Goal: Task Accomplishment & Management: Complete application form

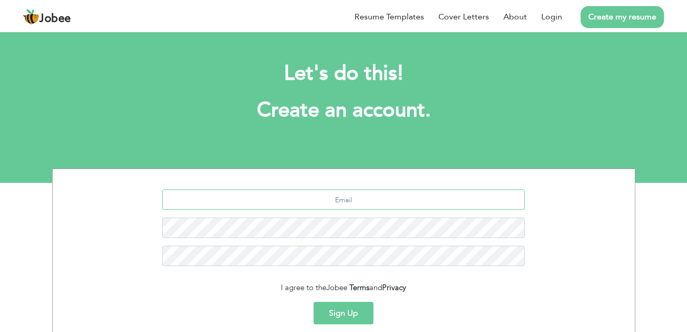
click at [286, 193] on input "text" at bounding box center [343, 200] width 363 height 20
click at [633, 13] on link "Create my resume" at bounding box center [621, 17] width 83 height 22
click at [381, 196] on input "safaasif904gmail@" at bounding box center [343, 200] width 363 height 20
type input "s"
click at [606, 12] on link "Create my resume" at bounding box center [621, 17] width 83 height 22
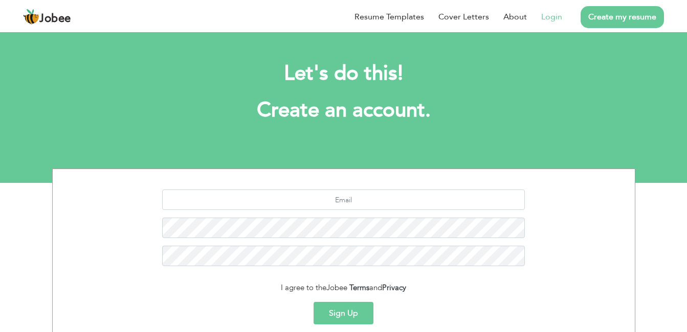
click at [550, 14] on link "Login" at bounding box center [551, 17] width 21 height 12
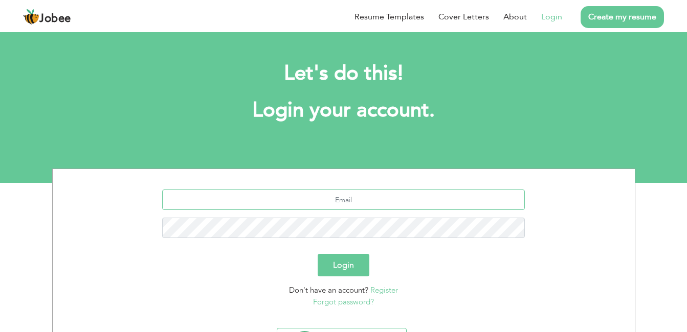
click at [334, 202] on input "text" at bounding box center [343, 200] width 363 height 20
click at [319, 288] on span "Don't have an account?" at bounding box center [328, 290] width 79 height 10
click at [319, 291] on span "Don't have an account?" at bounding box center [328, 290] width 79 height 10
click at [346, 291] on span "Don't have an account?" at bounding box center [328, 290] width 79 height 10
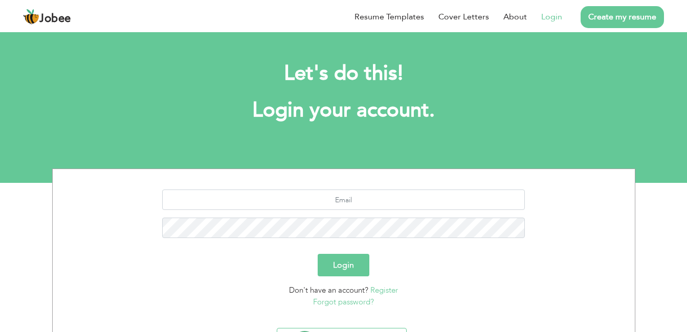
drag, startPoint x: 346, startPoint y: 291, endPoint x: 373, endPoint y: 290, distance: 27.6
click at [442, 282] on form "Login Don't have an account? Register Forgot password?" at bounding box center [343, 249] width 567 height 118
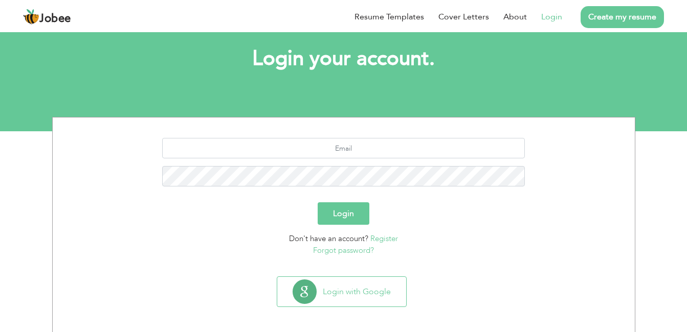
scroll to position [56, 0]
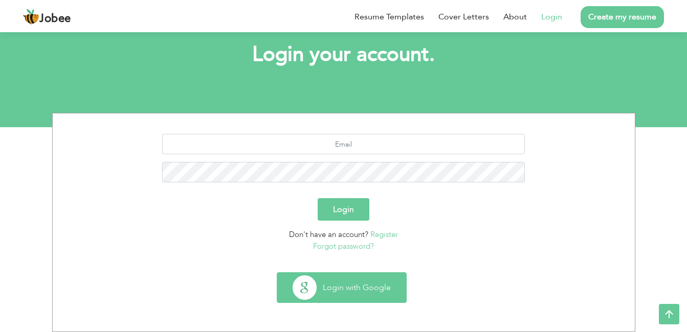
click at [350, 287] on button "Login with Google" at bounding box center [341, 288] width 129 height 30
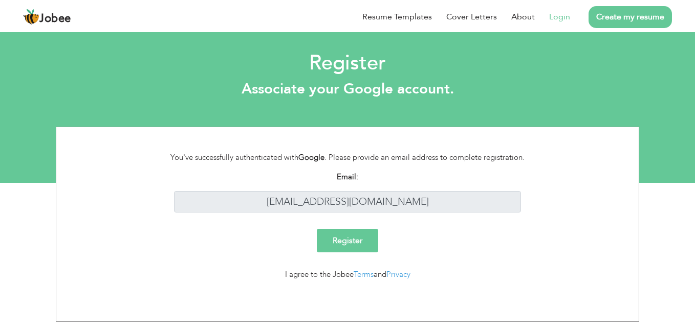
click at [345, 242] on input "Register" at bounding box center [347, 241] width 61 height 24
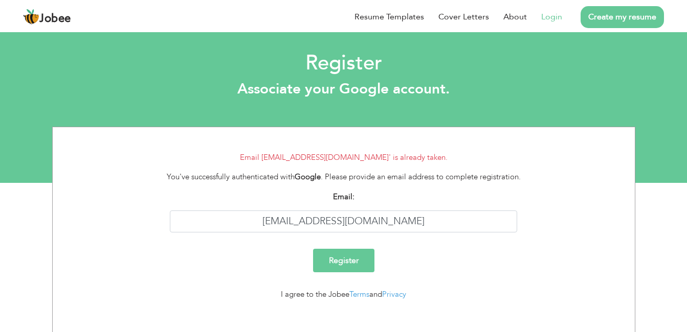
click at [343, 258] on input "Register" at bounding box center [343, 261] width 61 height 24
click at [632, 16] on link "Create my resume" at bounding box center [621, 17] width 83 height 22
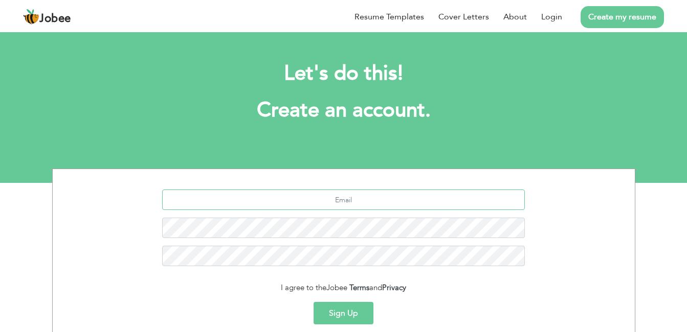
click at [372, 197] on input "text" at bounding box center [343, 200] width 363 height 20
type input "[EMAIL_ADDRESS][DOMAIN_NAME]"
click at [345, 310] on button "Sign Up" at bounding box center [344, 313] width 60 height 23
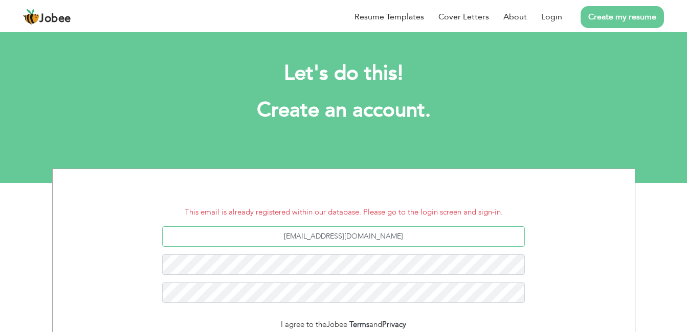
click at [406, 241] on input "[EMAIL_ADDRESS][DOMAIN_NAME]" at bounding box center [343, 237] width 363 height 20
click at [560, 13] on link "Login" at bounding box center [551, 17] width 21 height 12
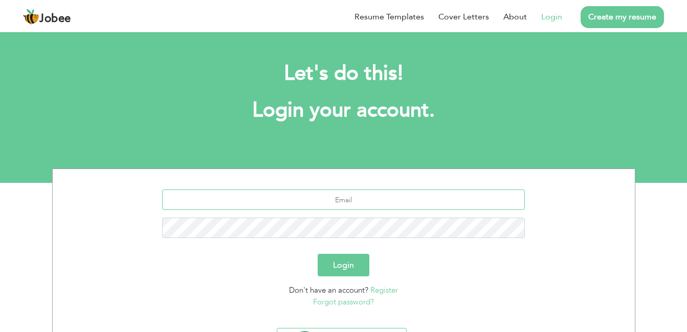
click at [351, 201] on input "text" at bounding box center [343, 200] width 363 height 20
type input "[EMAIL_ADDRESS][DOMAIN_NAME]"
click at [345, 263] on button "Login" at bounding box center [344, 265] width 52 height 23
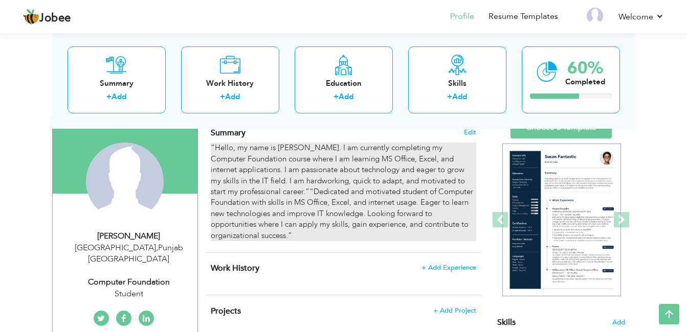
scroll to position [80, 0]
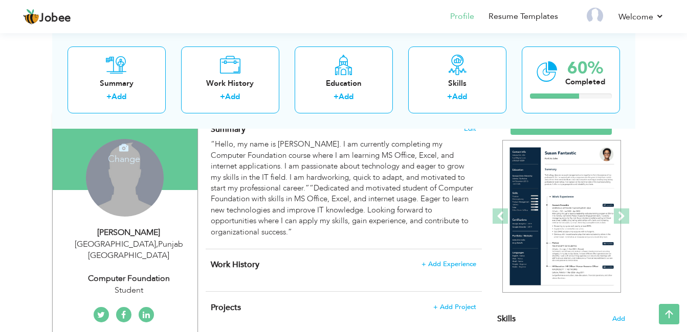
click at [111, 150] on h4 "Change" at bounding box center [123, 152] width 73 height 25
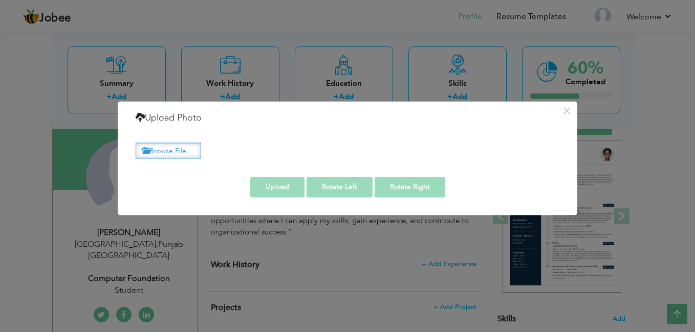
click at [156, 148] on label "Browse File ..." at bounding box center [168, 151] width 65 height 16
click at [0, 0] on input "Browse File ..." at bounding box center [0, 0] width 0 height 0
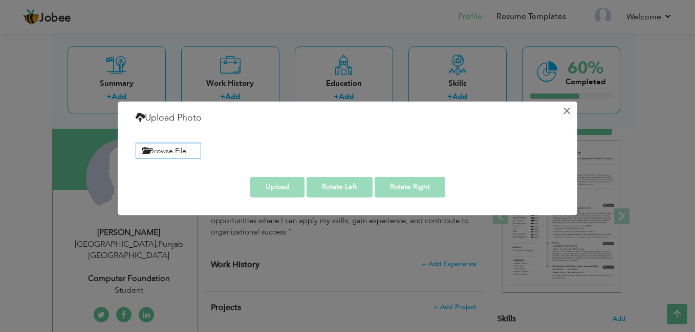
click at [565, 106] on button "×" at bounding box center [566, 111] width 16 height 16
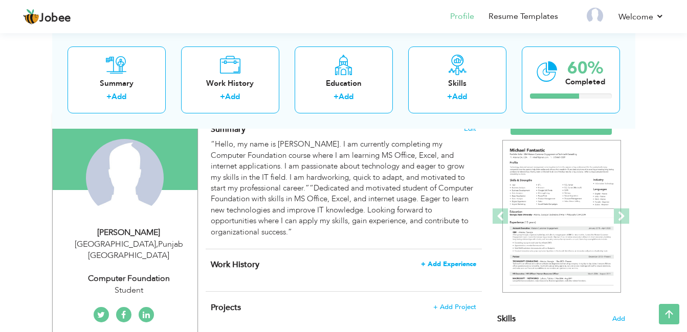
click at [458, 265] on span "+ Add Experience" at bounding box center [448, 264] width 55 height 7
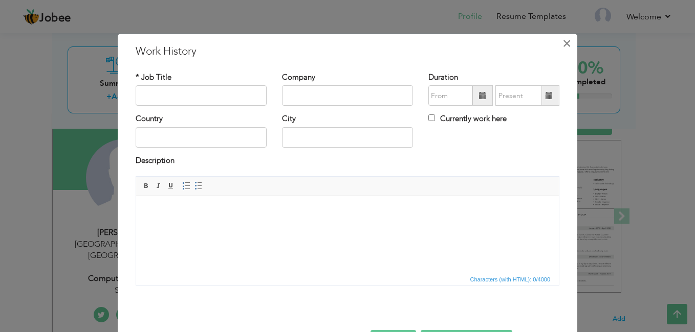
click at [562, 38] on span "×" at bounding box center [566, 43] width 9 height 18
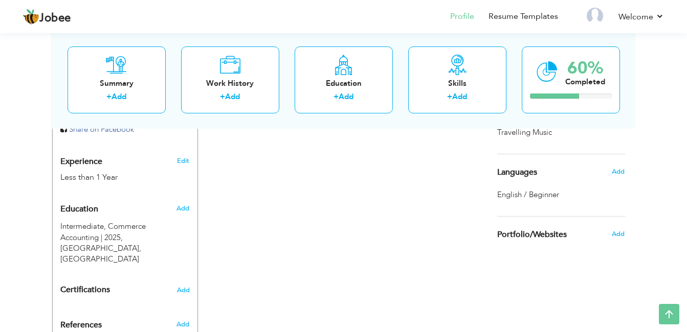
scroll to position [380, 0]
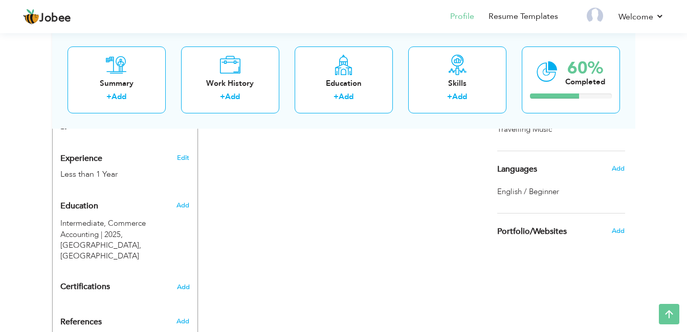
click at [625, 231] on div "Add" at bounding box center [621, 230] width 24 height 19
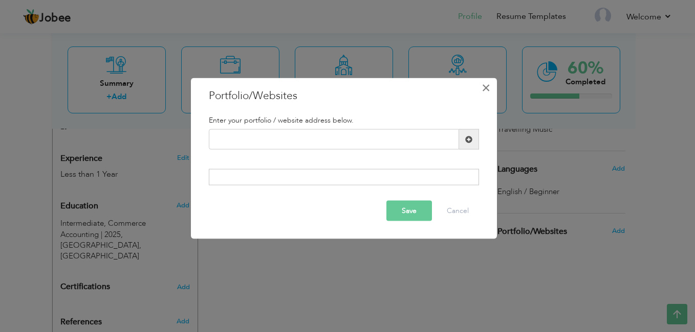
click at [480, 86] on button "×" at bounding box center [486, 88] width 16 height 16
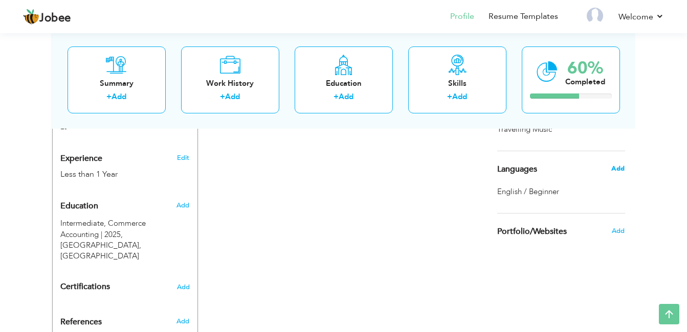
click at [614, 166] on span "Add" at bounding box center [617, 168] width 13 height 9
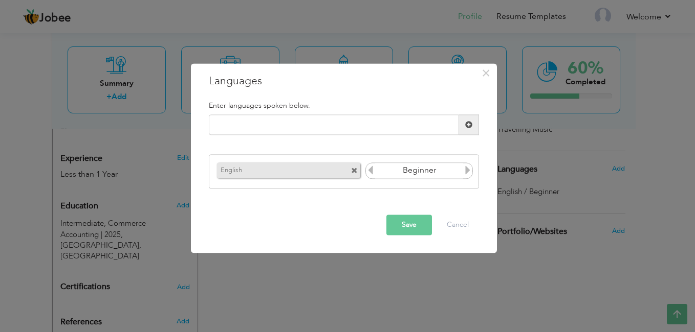
click at [465, 168] on icon at bounding box center [467, 170] width 9 height 9
click at [419, 222] on button "Save" at bounding box center [409, 225] width 46 height 20
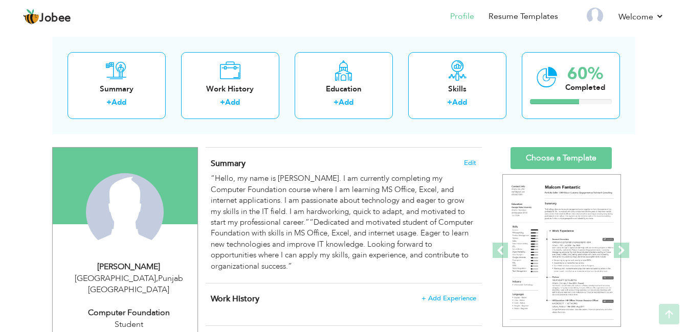
scroll to position [44, 0]
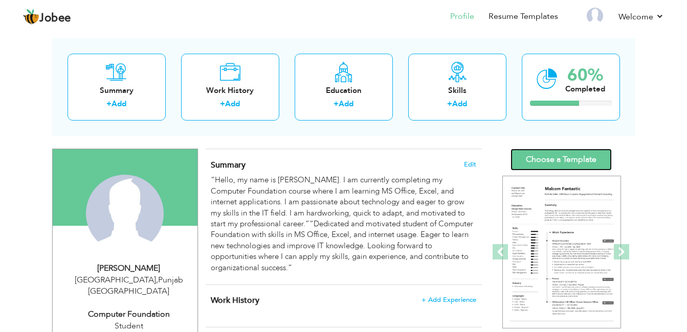
click at [570, 163] on link "Choose a Template" at bounding box center [560, 160] width 101 height 22
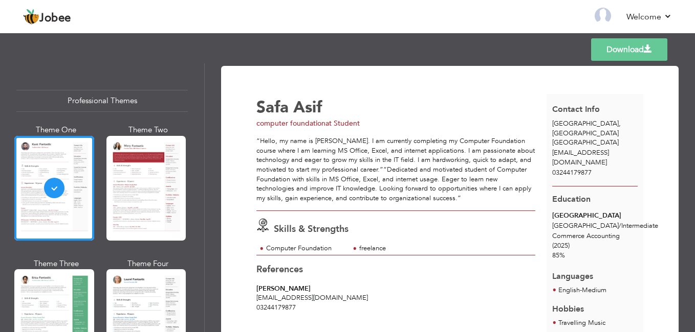
scroll to position [61, 0]
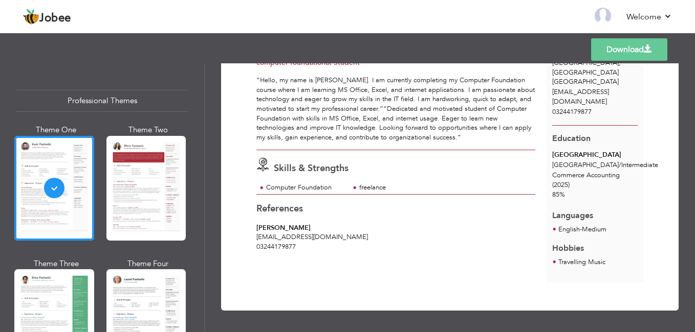
click at [651, 41] on link "Download" at bounding box center [629, 49] width 76 height 23
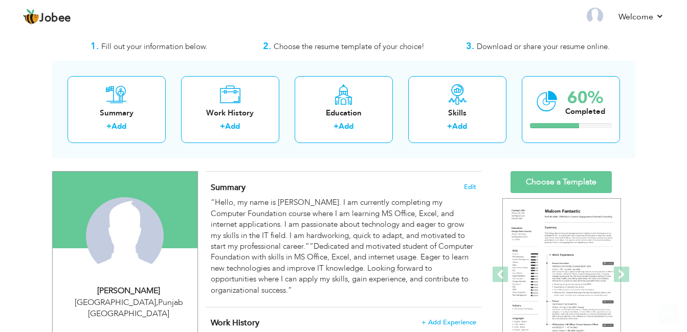
scroll to position [20, 0]
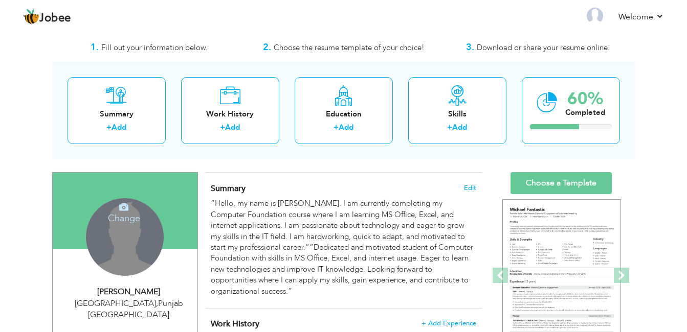
click at [124, 209] on icon at bounding box center [123, 207] width 9 height 9
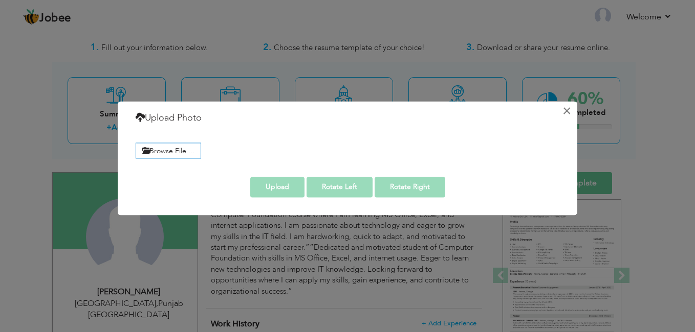
click at [569, 105] on button "×" at bounding box center [566, 111] width 16 height 16
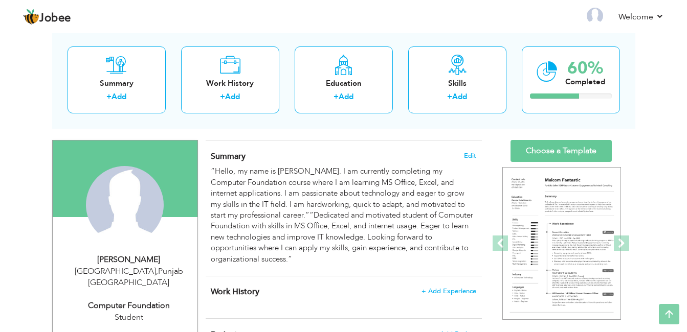
scroll to position [51, 0]
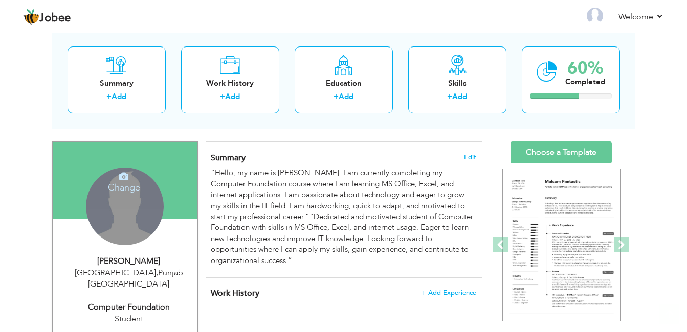
click at [133, 227] on div "Change Remove" at bounding box center [125, 207] width 78 height 78
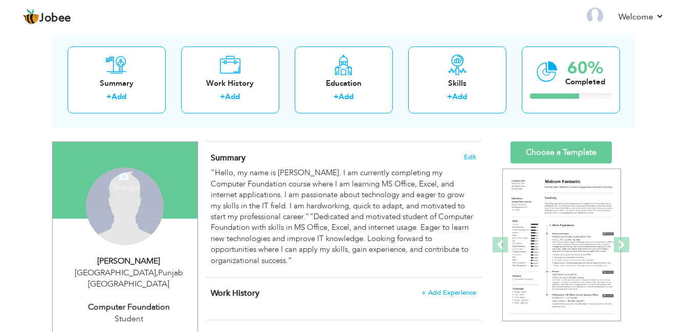
click at [121, 162] on div at bounding box center [125, 180] width 145 height 77
click at [121, 176] on icon at bounding box center [123, 176] width 9 height 9
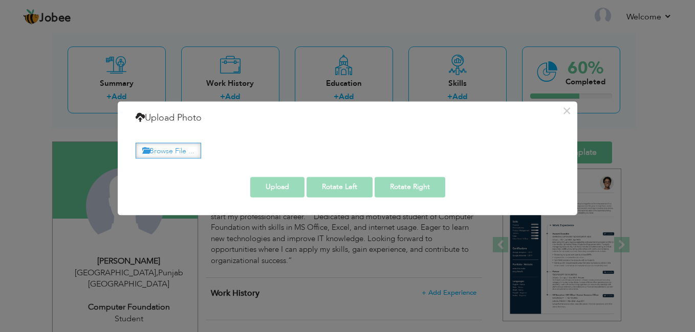
click at [176, 146] on label "Browse File ..." at bounding box center [168, 151] width 65 height 16
click at [0, 0] on input "Browse File ..." at bounding box center [0, 0] width 0 height 0
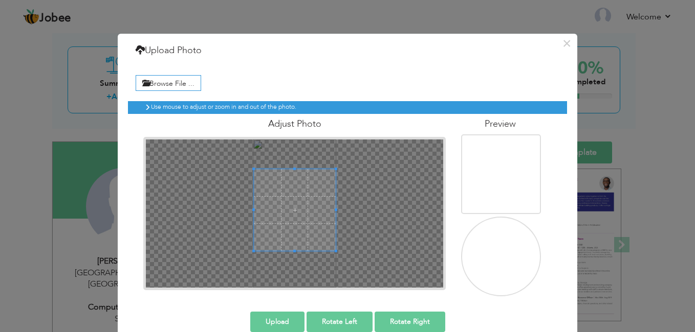
click at [292, 171] on span at bounding box center [295, 210] width 82 height 82
click at [279, 318] on button "Upload" at bounding box center [277, 322] width 54 height 20
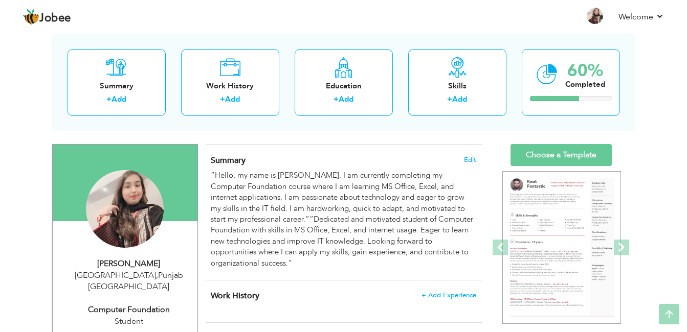
scroll to position [0, 0]
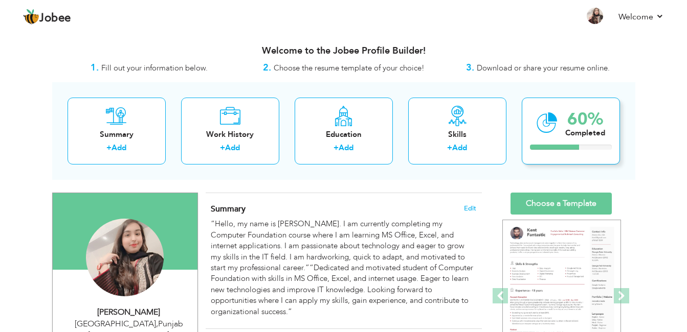
click at [551, 111] on icon at bounding box center [546, 123] width 21 height 34
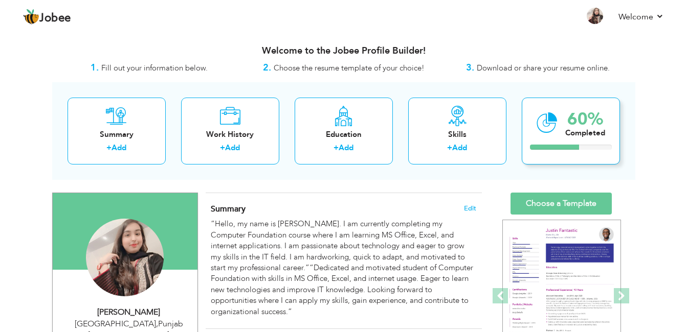
click at [554, 128] on icon at bounding box center [546, 123] width 21 height 34
click at [455, 114] on icon at bounding box center [457, 116] width 20 height 20
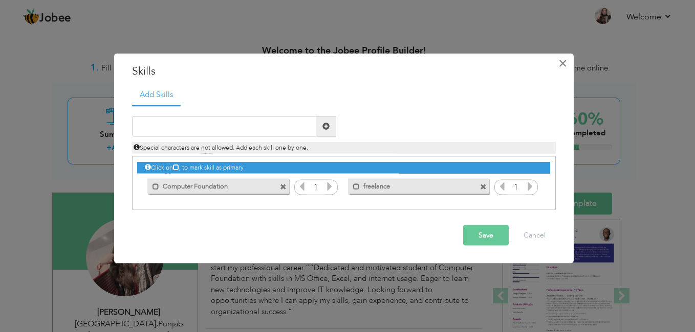
click at [567, 61] on button "×" at bounding box center [562, 63] width 16 height 16
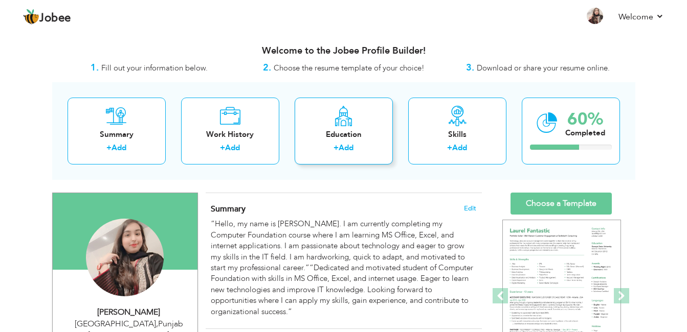
click at [345, 127] on div "Education + Add" at bounding box center [344, 131] width 98 height 67
radio input "true"
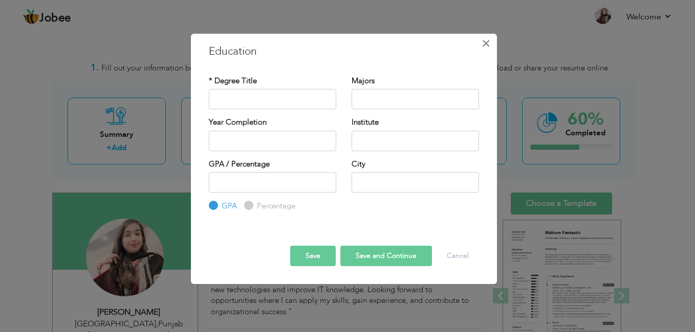
click at [486, 44] on span "×" at bounding box center [485, 43] width 9 height 18
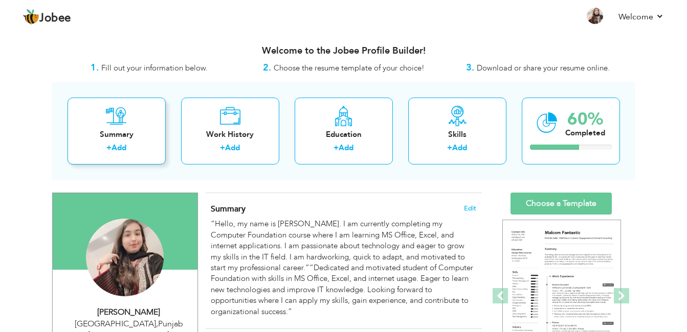
click at [105, 125] on div "Summary + Add" at bounding box center [117, 131] width 98 height 67
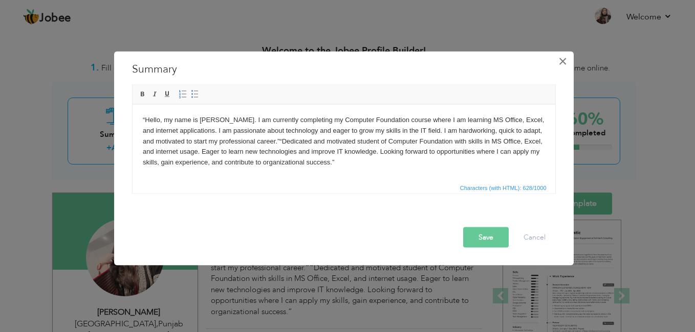
click at [568, 59] on button "×" at bounding box center [562, 61] width 16 height 16
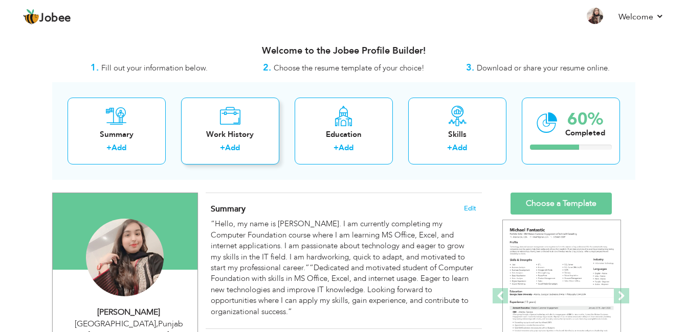
click at [227, 124] on icon at bounding box center [229, 116] width 21 height 20
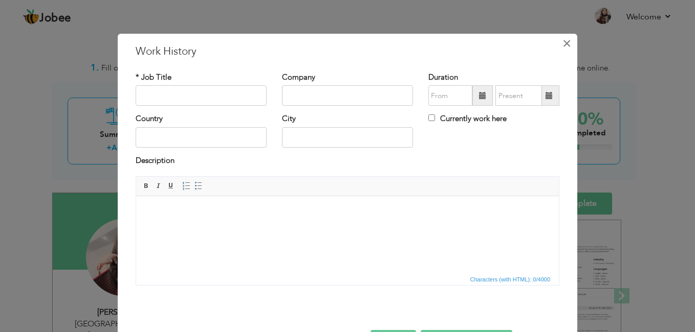
click at [565, 41] on span "×" at bounding box center [566, 43] width 9 height 18
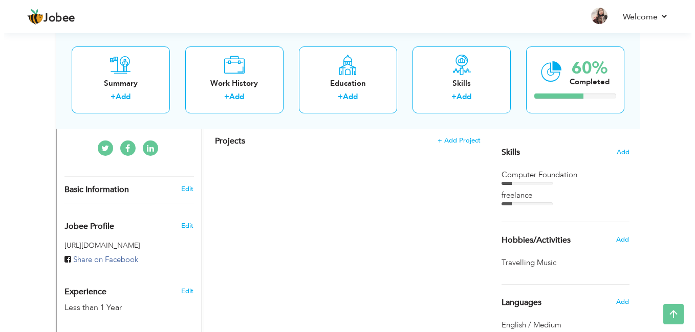
scroll to position [245, 0]
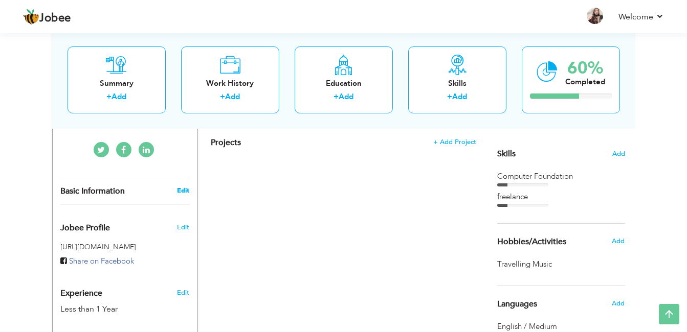
click at [184, 186] on link "Edit" at bounding box center [183, 190] width 12 height 9
type input "Safa"
type input "Asif"
type input "03244179877"
select select "number:166"
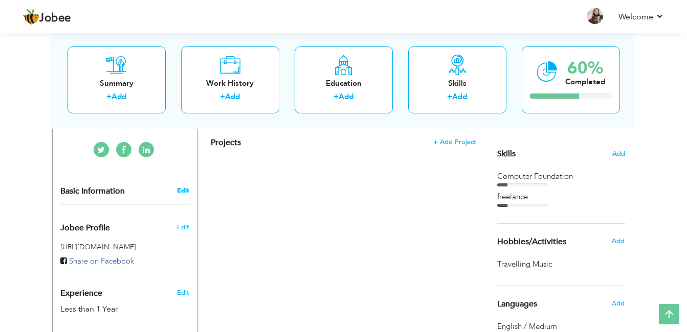
type input "[GEOGRAPHIC_DATA]"
select select "number:2"
type input "Student"
type input "computer foundation"
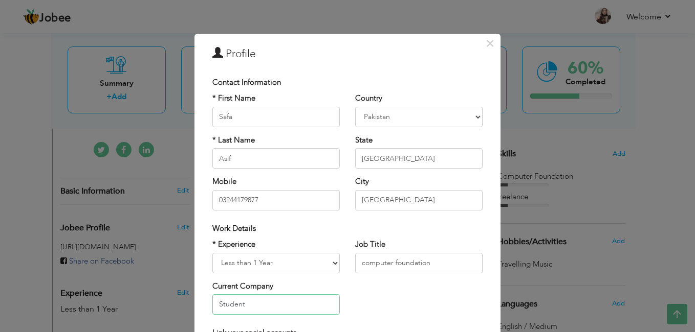
click at [287, 307] on input "Student" at bounding box center [275, 305] width 127 height 20
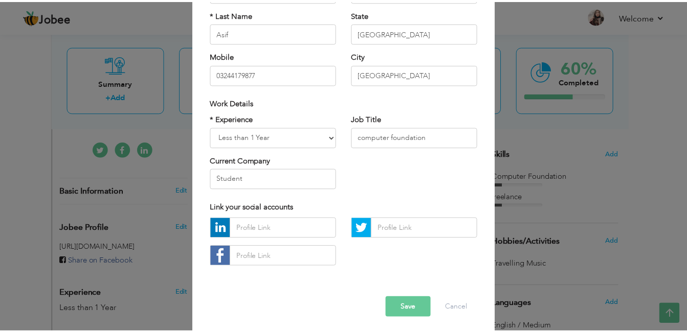
scroll to position [129, 0]
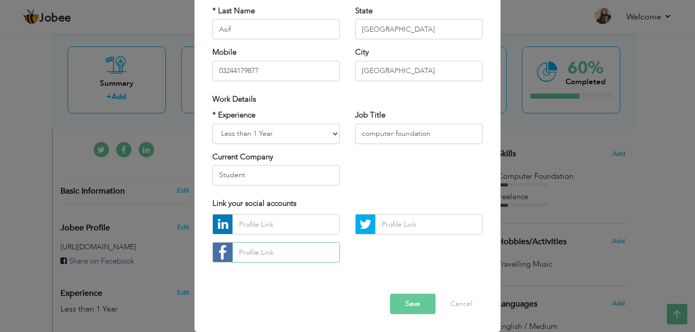
click at [265, 253] on input "text" at bounding box center [285, 252] width 107 height 20
click at [377, 221] on input "text" at bounding box center [428, 224] width 107 height 20
click at [410, 303] on button "Save" at bounding box center [413, 304] width 46 height 20
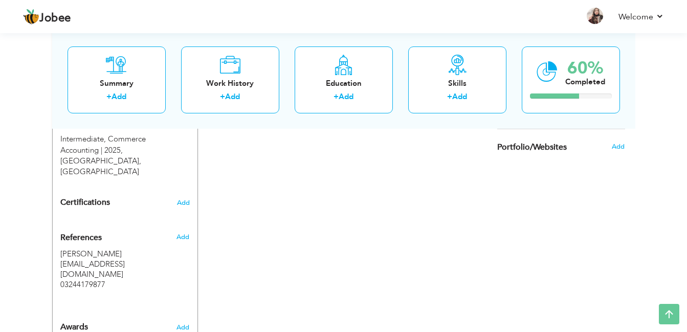
scroll to position [473, 0]
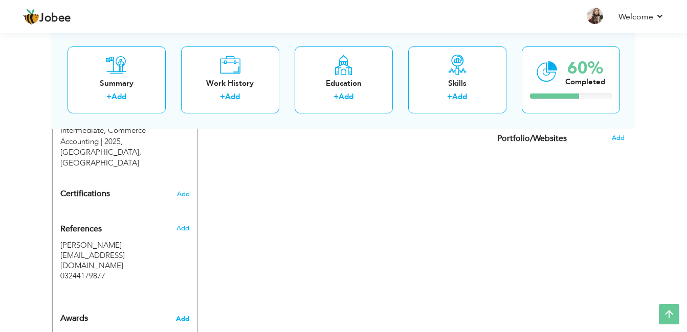
click at [178, 315] on span "Add" at bounding box center [182, 319] width 13 height 9
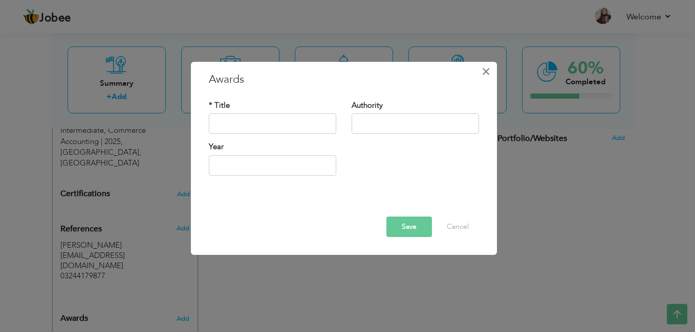
click at [485, 68] on span "×" at bounding box center [485, 71] width 9 height 18
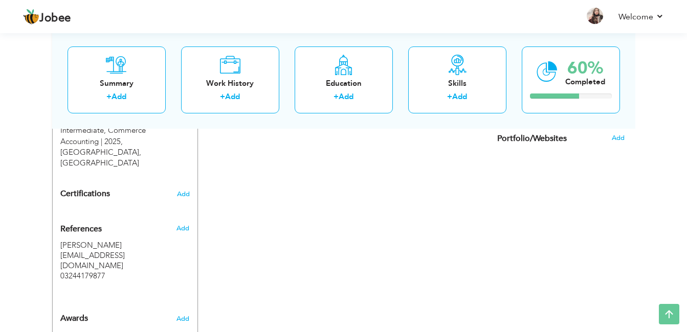
click at [190, 185] on div "Certifications Add" at bounding box center [125, 194] width 145 height 19
click at [181, 191] on span "Add" at bounding box center [182, 194] width 13 height 7
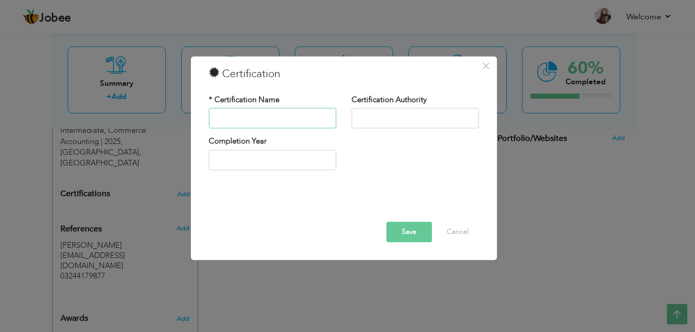
type input "c"
type input "computer foundation"
type input "2025"
click at [282, 166] on input "2025" at bounding box center [272, 160] width 127 height 20
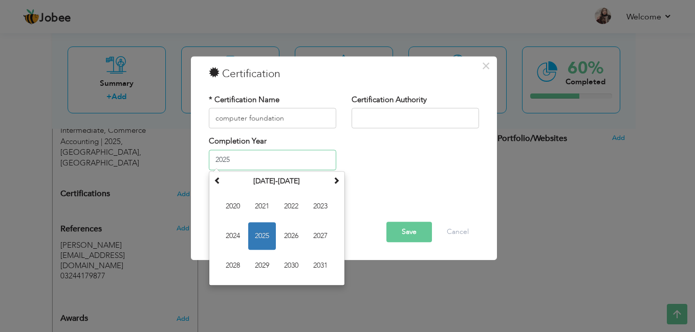
click at [265, 225] on span "2025" at bounding box center [262, 236] width 28 height 28
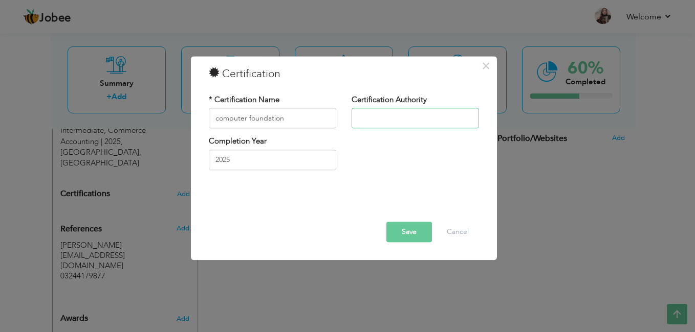
click at [386, 126] on input "text" at bounding box center [414, 118] width 127 height 20
type input "peak solution"
click at [404, 227] on button "Save" at bounding box center [409, 232] width 46 height 20
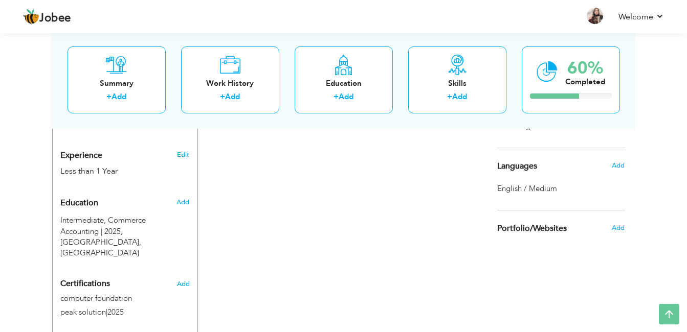
scroll to position [385, 0]
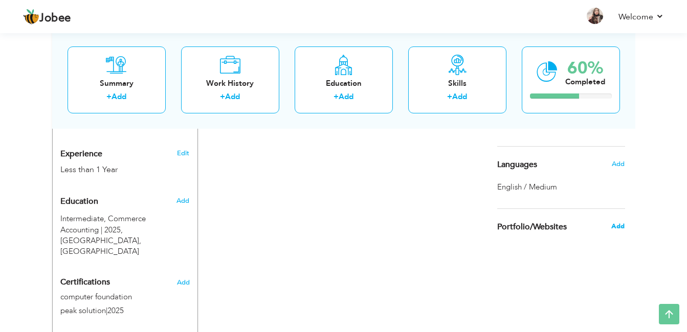
click at [613, 225] on span "Add" at bounding box center [617, 226] width 13 height 9
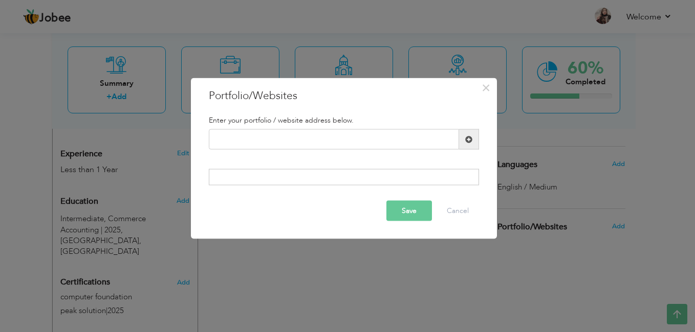
click at [407, 175] on div at bounding box center [344, 177] width 270 height 16
click at [486, 83] on span "×" at bounding box center [485, 88] width 9 height 18
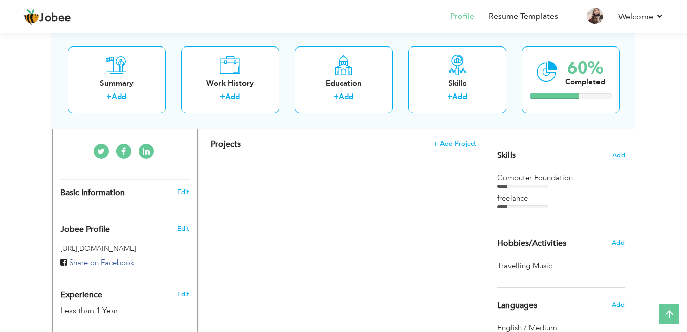
scroll to position [235, 0]
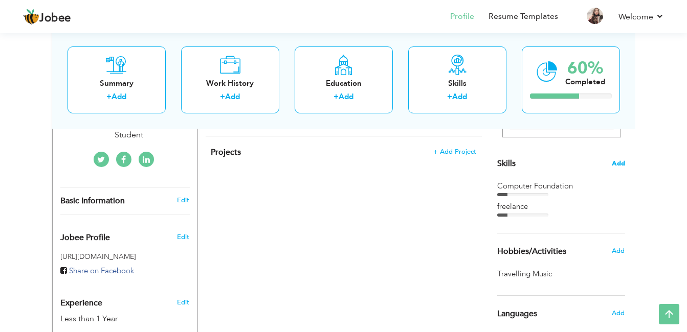
click at [616, 163] on span "Add" at bounding box center [618, 164] width 13 height 10
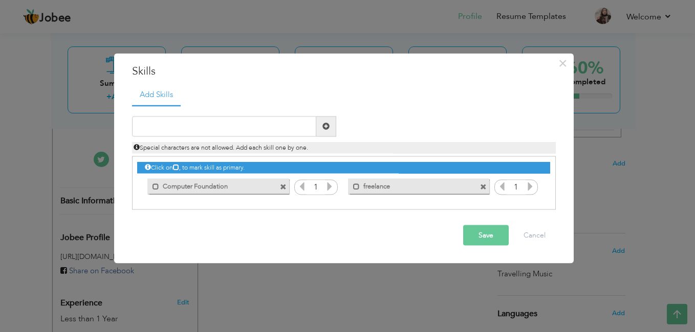
click at [328, 188] on icon at bounding box center [329, 186] width 9 height 9
click at [329, 188] on icon at bounding box center [329, 186] width 9 height 9
click at [529, 186] on icon at bounding box center [529, 186] width 9 height 9
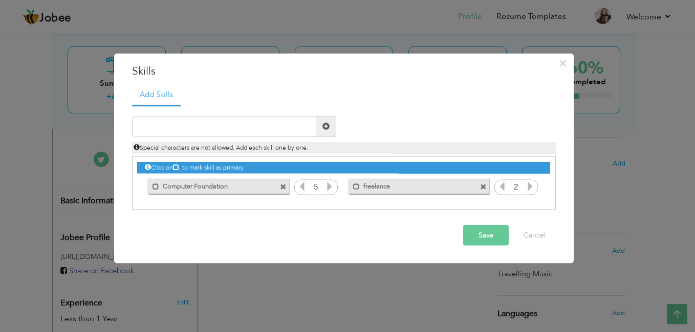
click at [529, 186] on icon at bounding box center [529, 186] width 9 height 9
click at [483, 235] on button "Save" at bounding box center [486, 235] width 46 height 20
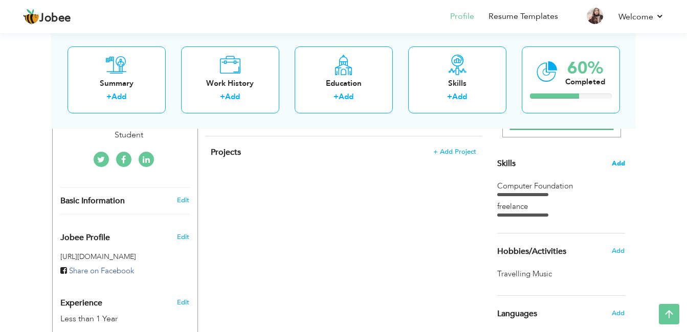
click at [619, 162] on span "Add" at bounding box center [618, 164] width 13 height 10
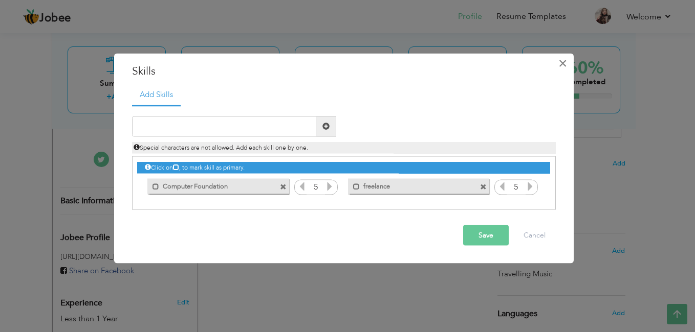
click at [558, 60] on span "×" at bounding box center [562, 63] width 9 height 18
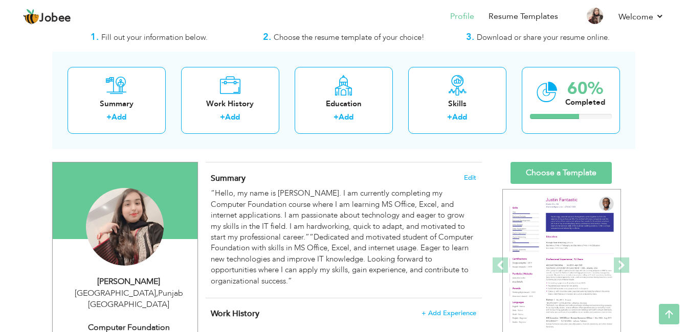
scroll to position [0, 0]
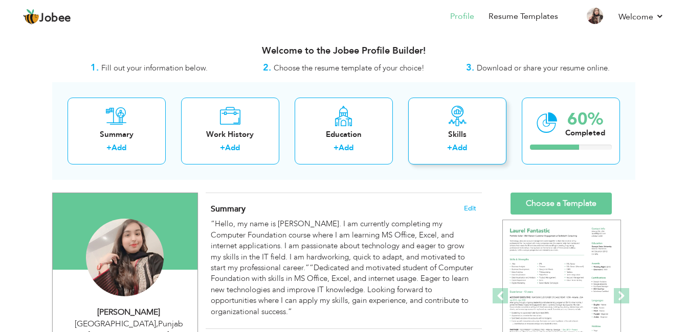
click at [456, 125] on icon at bounding box center [457, 116] width 20 height 20
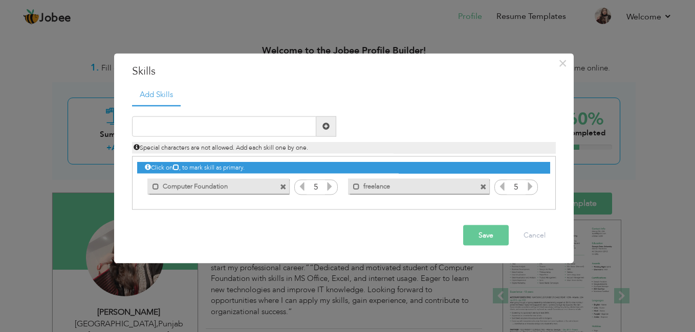
click at [532, 182] on icon at bounding box center [529, 186] width 9 height 9
click at [529, 183] on icon at bounding box center [529, 186] width 9 height 9
click at [489, 239] on button "Save" at bounding box center [486, 235] width 46 height 20
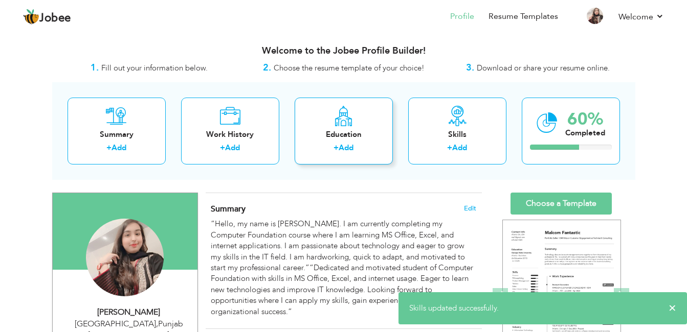
click at [369, 122] on div "Education + Add" at bounding box center [344, 131] width 98 height 67
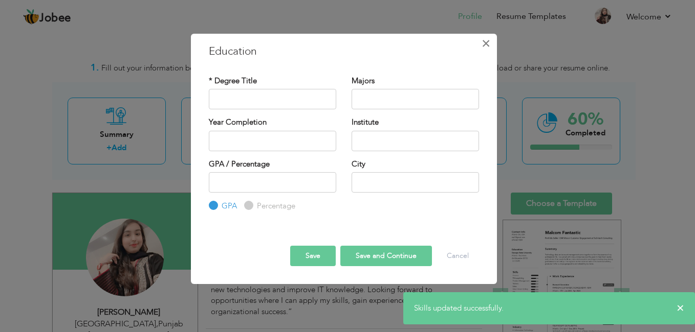
click at [486, 41] on span "×" at bounding box center [485, 43] width 9 height 18
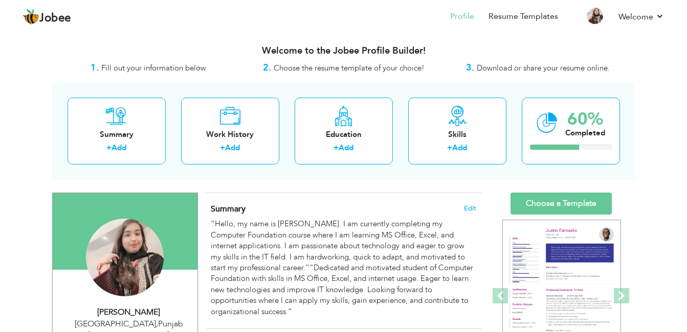
drag, startPoint x: 482, startPoint y: 47, endPoint x: 477, endPoint y: 56, distance: 10.1
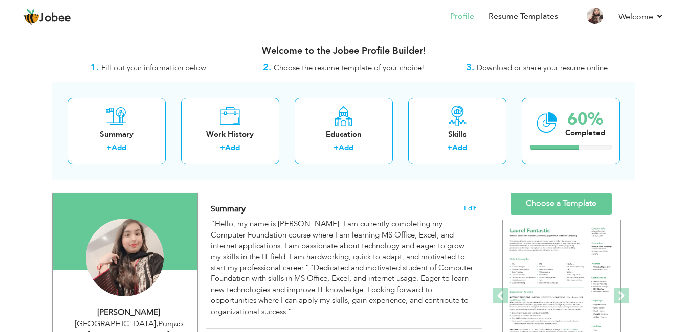
drag, startPoint x: 477, startPoint y: 56, endPoint x: 656, endPoint y: 115, distance: 189.1
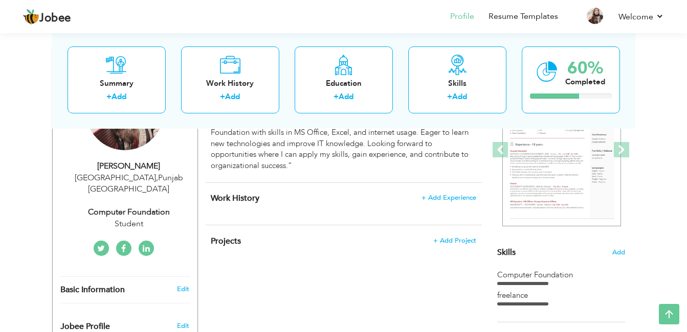
scroll to position [154, 0]
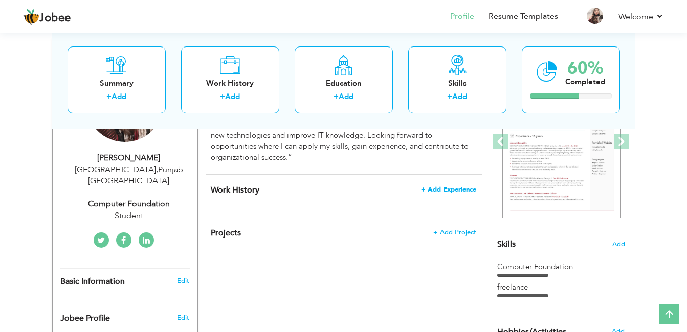
click at [457, 186] on span "+ Add Experience" at bounding box center [448, 189] width 55 height 7
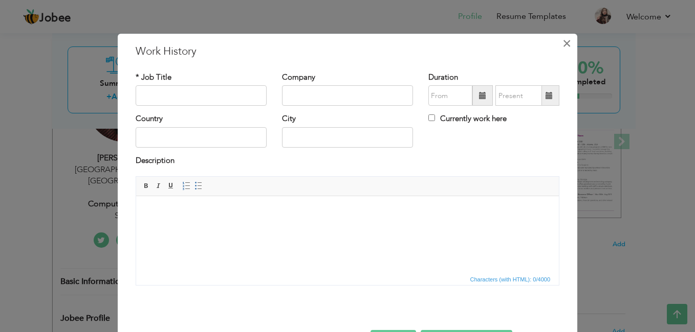
click at [562, 37] on span "×" at bounding box center [566, 43] width 9 height 18
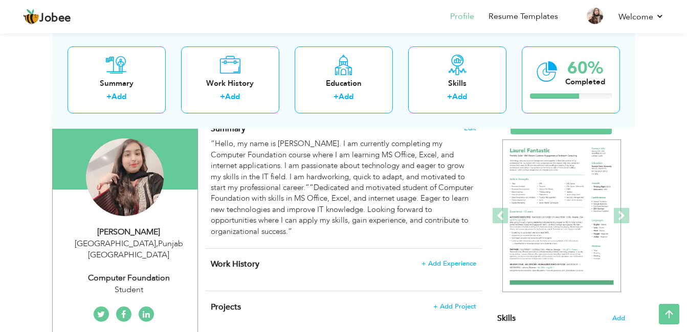
scroll to position [104, 0]
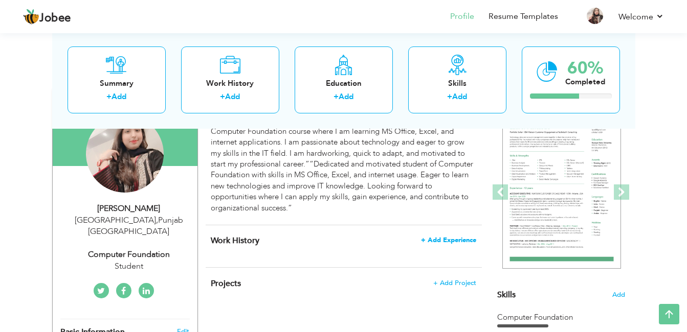
click at [454, 241] on span "+ Add Experience" at bounding box center [448, 240] width 55 height 7
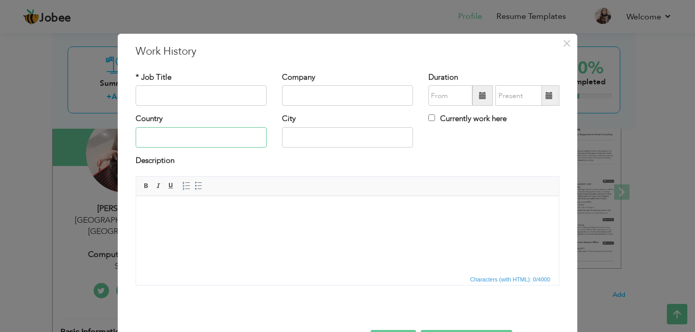
click at [168, 130] on input "text" at bounding box center [201, 137] width 131 height 20
click at [320, 130] on input "text" at bounding box center [347, 137] width 131 height 20
click at [324, 91] on input "text" at bounding box center [347, 95] width 131 height 20
click at [562, 43] on span "×" at bounding box center [566, 43] width 9 height 18
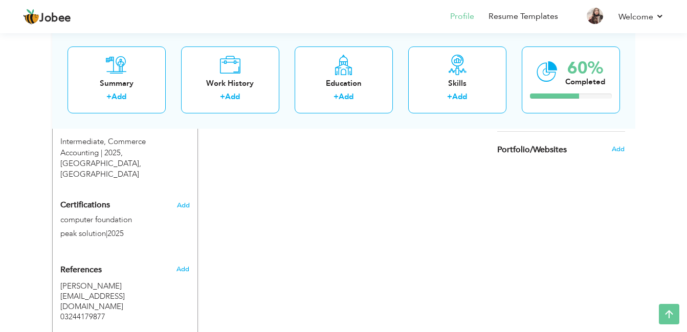
scroll to position [503, 0]
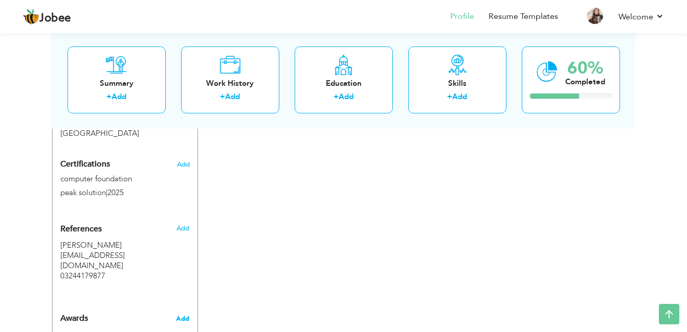
click at [178, 315] on span "Add" at bounding box center [182, 319] width 13 height 9
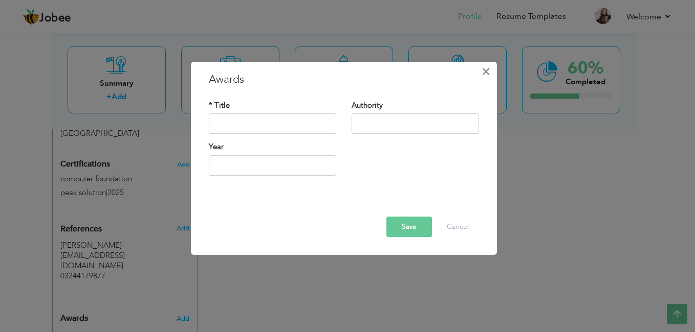
click at [489, 69] on span "×" at bounding box center [485, 71] width 9 height 18
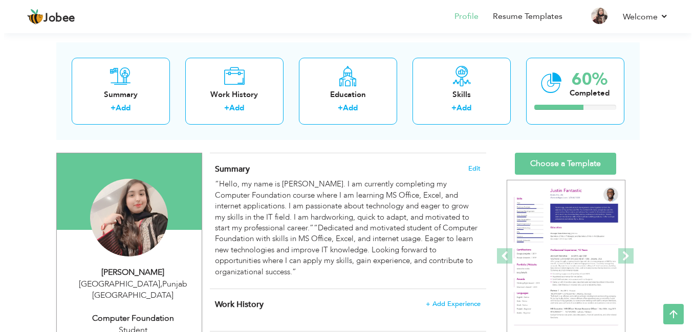
scroll to position [0, 0]
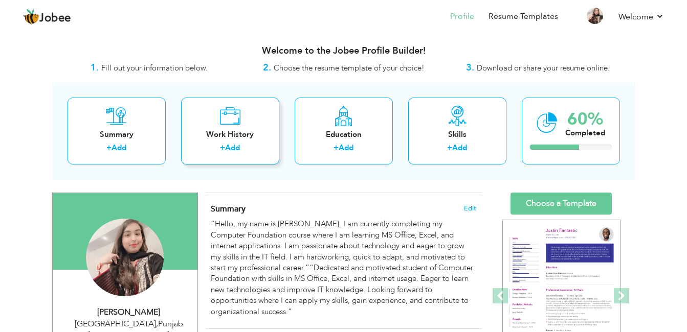
click at [227, 121] on icon at bounding box center [229, 116] width 21 height 20
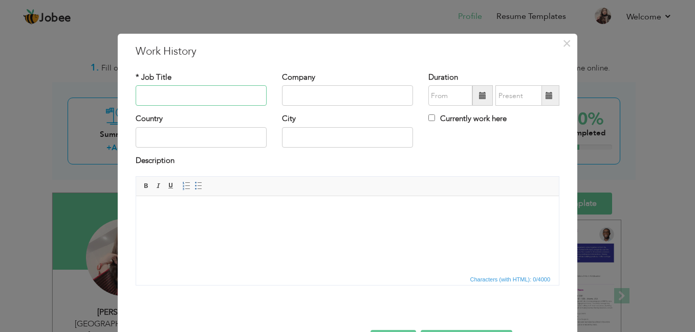
click at [158, 100] on input "text" at bounding box center [201, 95] width 131 height 20
click at [322, 93] on input "text" at bounding box center [347, 95] width 131 height 20
click at [320, 136] on input "text" at bounding box center [347, 137] width 131 height 20
click at [473, 95] on span at bounding box center [482, 95] width 20 height 20
type input "09/2025"
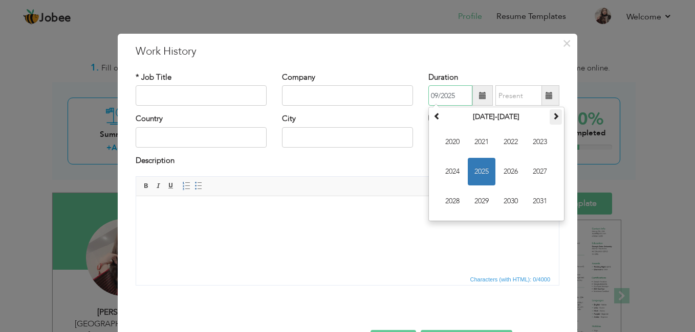
click at [552, 113] on span at bounding box center [555, 116] width 7 height 7
click at [174, 96] on input "text" at bounding box center [201, 95] width 131 height 20
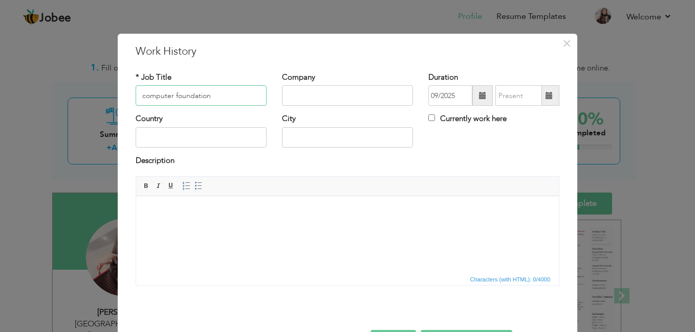
type input "computer foundation"
click at [296, 100] on input "text" at bounding box center [347, 95] width 131 height 20
type input "peak solution"
click at [175, 139] on input "text" at bounding box center [201, 137] width 131 height 20
type input "[GEOGRAPHIC_DATA]"
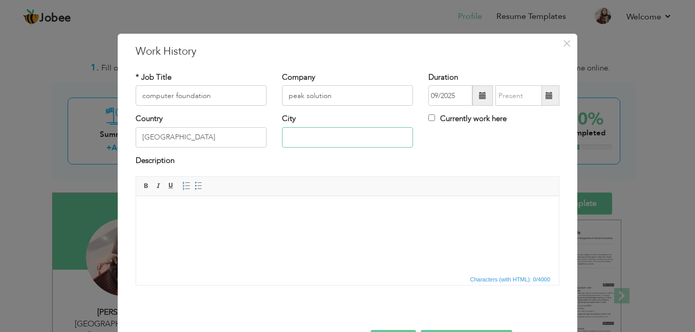
click at [323, 138] on input "text" at bounding box center [347, 137] width 131 height 20
type input "[GEOGRAPHIC_DATA]"
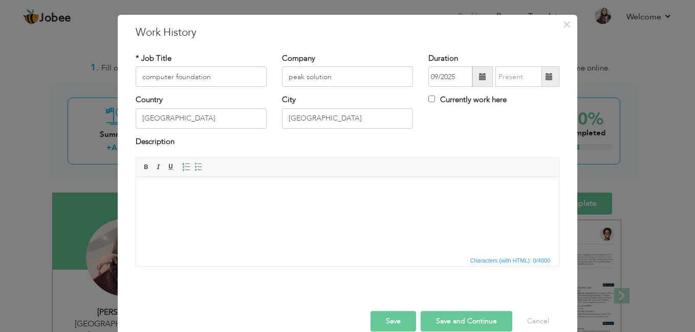
scroll to position [36, 0]
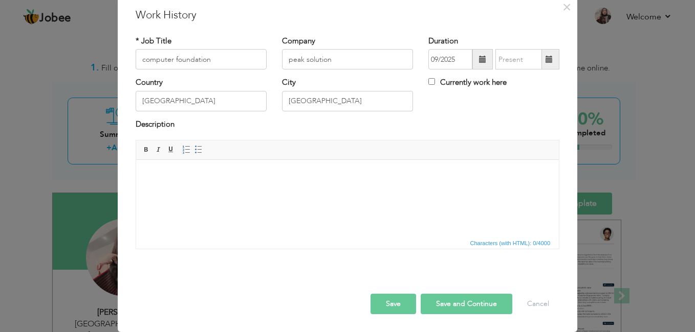
click at [482, 310] on button "Save and Continue" at bounding box center [466, 304] width 92 height 20
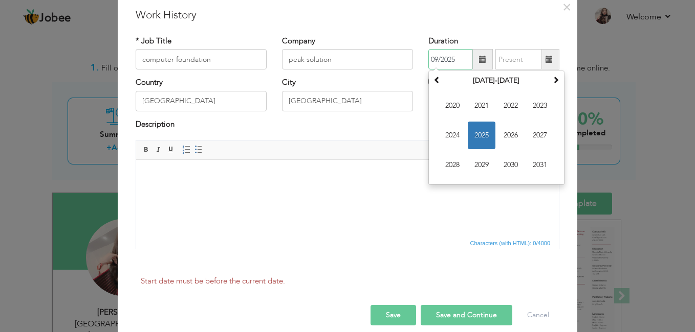
click at [476, 139] on span "2025" at bounding box center [481, 136] width 28 height 28
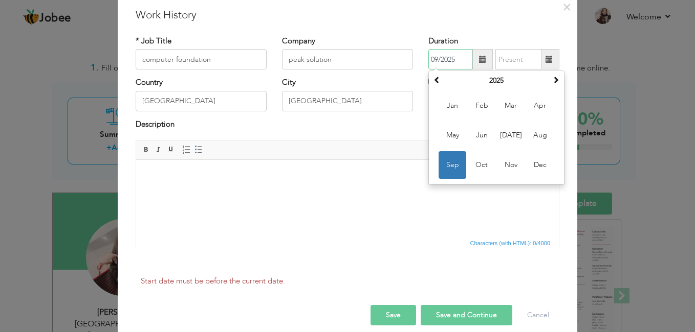
click at [450, 164] on span "Sep" at bounding box center [452, 165] width 28 height 28
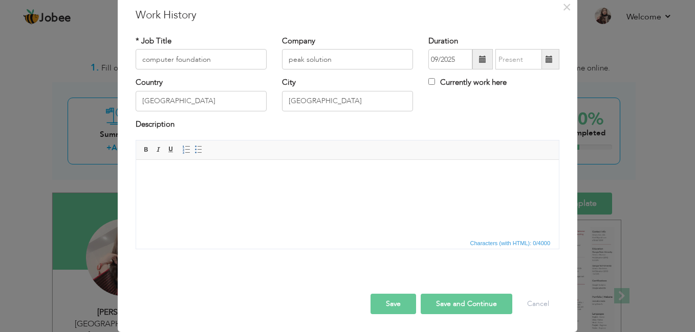
click at [456, 306] on button "Save and Continue" at bounding box center [466, 304] width 92 height 20
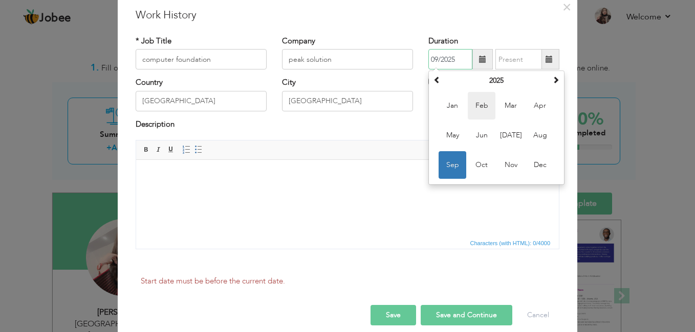
click at [474, 112] on span "Feb" at bounding box center [481, 106] width 28 height 28
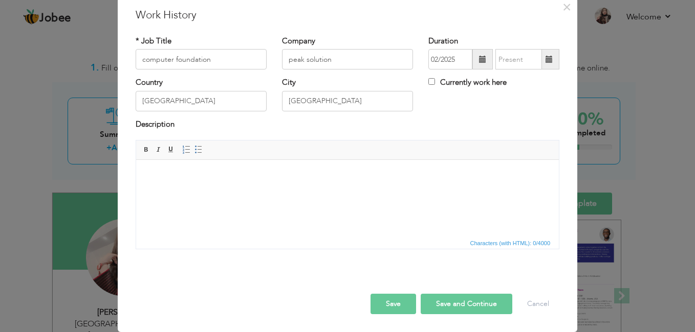
click at [484, 58] on span at bounding box center [482, 59] width 20 height 20
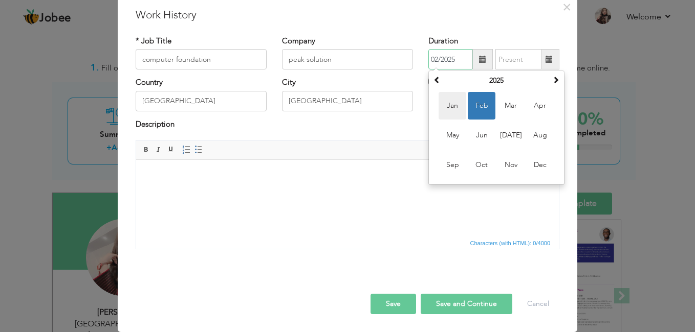
click at [455, 103] on span "Jan" at bounding box center [452, 106] width 28 height 28
type input "01/2025"
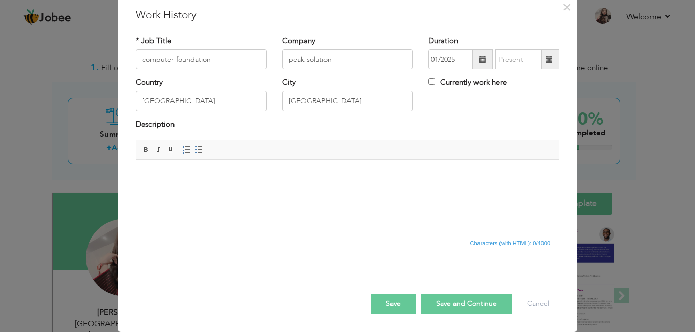
drag, startPoint x: 538, startPoint y: 66, endPoint x: 546, endPoint y: 60, distance: 9.8
click at [539, 66] on span at bounding box center [549, 59] width 20 height 20
type input "09/2025"
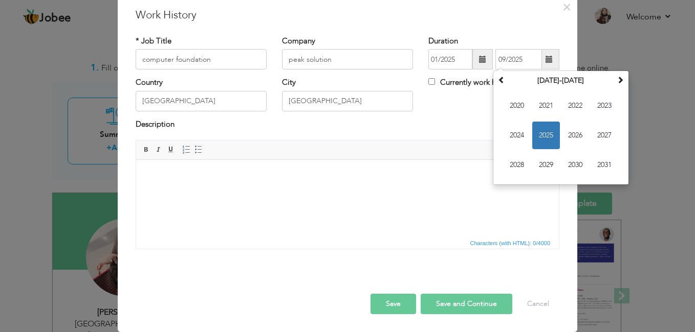
click at [546, 60] on span at bounding box center [548, 59] width 7 height 7
click at [506, 130] on span "2024" at bounding box center [517, 136] width 28 height 28
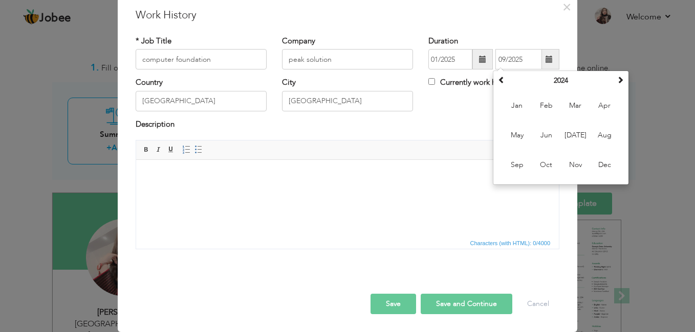
click at [439, 294] on button "Save and Continue" at bounding box center [466, 304] width 92 height 20
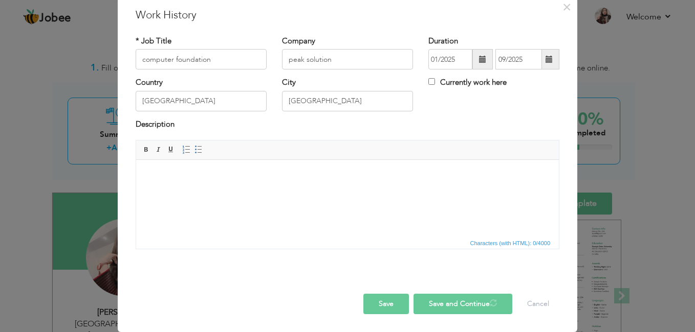
click at [439, 299] on button "Save and Continue" at bounding box center [462, 304] width 99 height 20
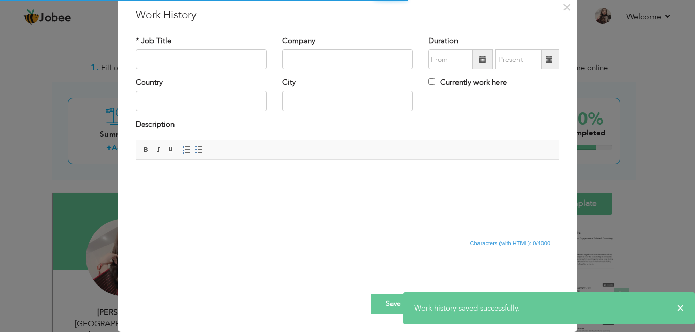
click at [392, 304] on button "Save" at bounding box center [393, 304] width 46 height 20
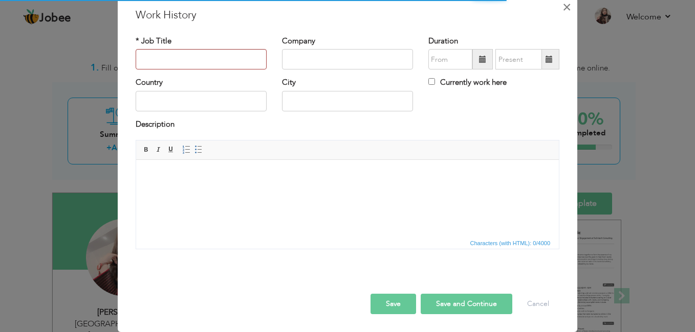
click at [565, 5] on span "×" at bounding box center [566, 7] width 9 height 18
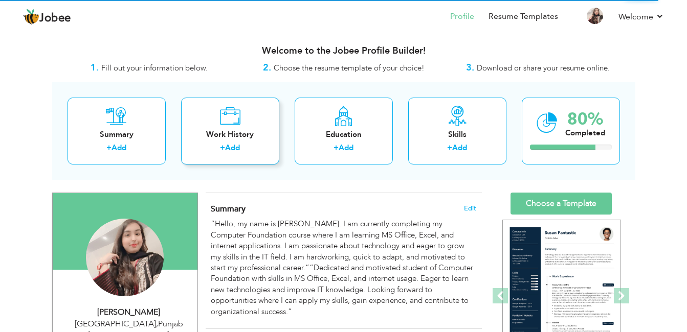
click at [238, 123] on icon at bounding box center [229, 116] width 21 height 20
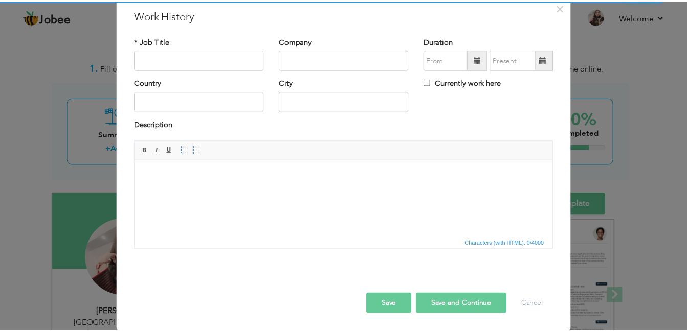
scroll to position [0, 0]
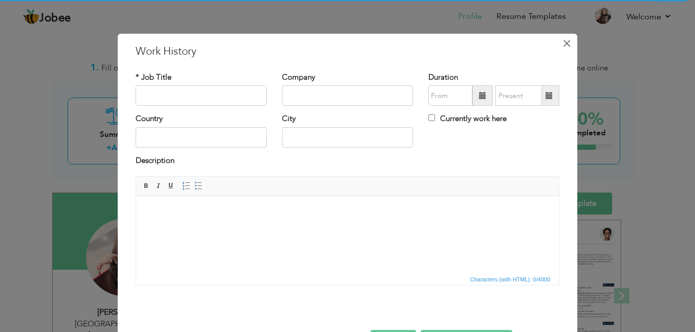
click at [566, 41] on span "×" at bounding box center [566, 43] width 9 height 18
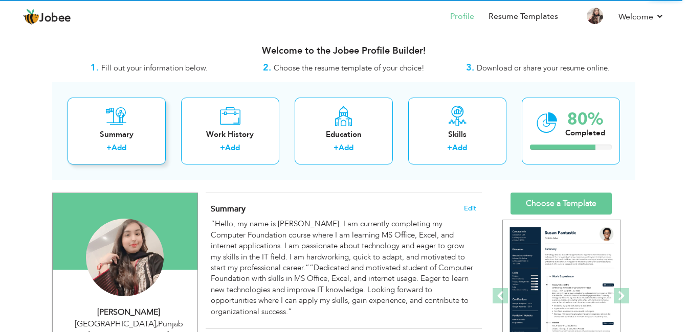
click at [135, 130] on div "Summary" at bounding box center [117, 134] width 82 height 11
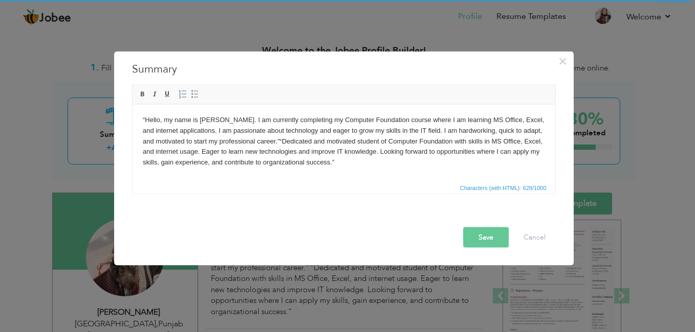
click at [493, 233] on button "Save" at bounding box center [486, 238] width 46 height 20
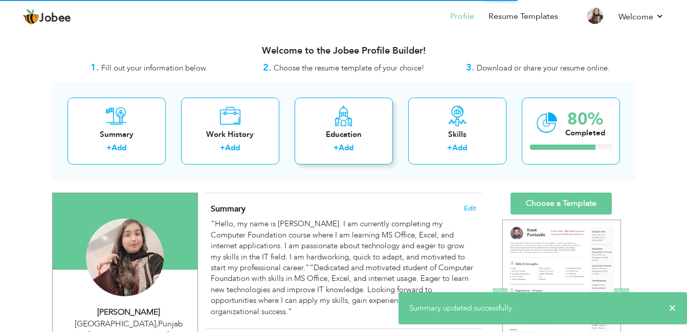
click at [355, 118] on div "Education + Add" at bounding box center [344, 131] width 98 height 67
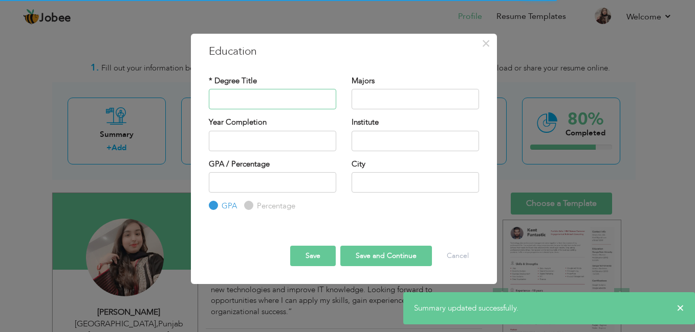
click at [268, 94] on input "text" at bounding box center [272, 99] width 127 height 20
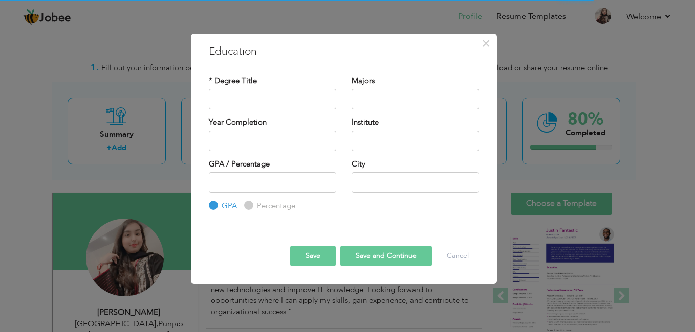
click at [219, 205] on label "GPA" at bounding box center [228, 206] width 18 height 11
click at [215, 205] on input "GPA" at bounding box center [212, 206] width 7 height 7
click at [483, 46] on span "×" at bounding box center [485, 43] width 9 height 18
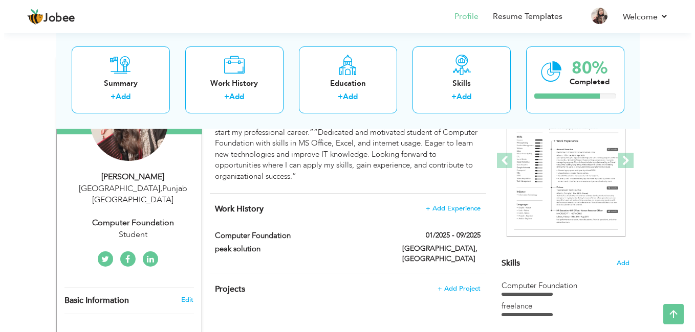
scroll to position [158, 0]
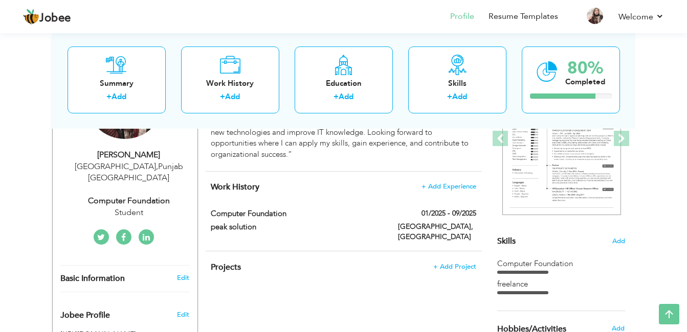
click at [455, 252] on div "Projects + Add Project × Projects * Project Title Company Tools" at bounding box center [344, 273] width 276 height 42
click at [455, 263] on span "+ Add Project" at bounding box center [454, 266] width 43 height 7
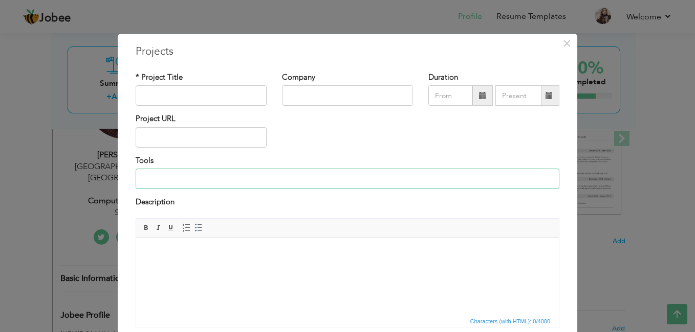
click at [166, 175] on input at bounding box center [347, 179] width 423 height 20
click at [163, 86] on input "text" at bounding box center [201, 95] width 131 height 20
click at [0, 175] on html "Jobee Profile Resume Templates Resume Templates Cover Letters About My Resume W…" at bounding box center [347, 8] width 695 height 332
drag, startPoint x: -1, startPoint y: 269, endPoint x: 25, endPoint y: 313, distance: 50.9
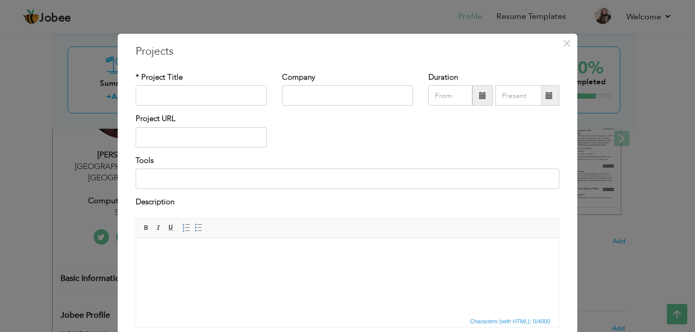
click at [25, 175] on html "Jobee Profile Resume Templates Resume Templates Cover Letters About My Resume W…" at bounding box center [347, 8] width 695 height 332
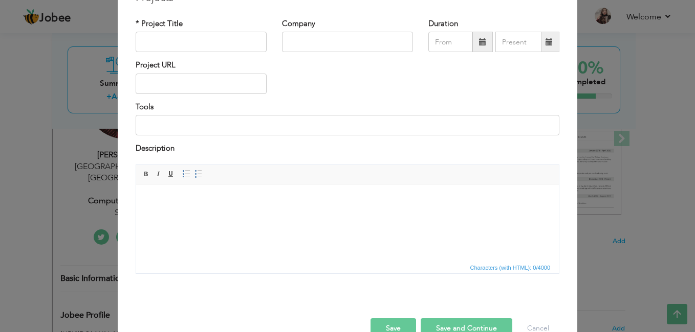
scroll to position [78, 0]
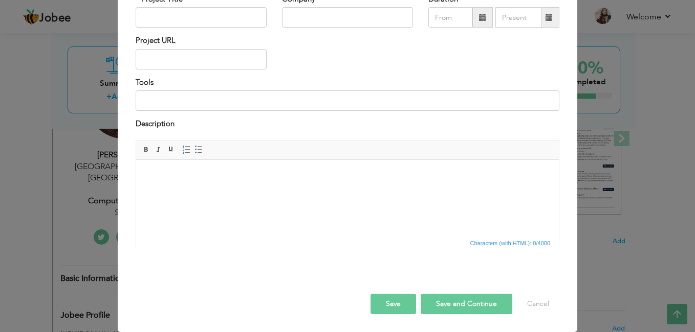
drag, startPoint x: 25, startPoint y: 315, endPoint x: 17, endPoint y: 354, distance: 40.6
click at [17, 175] on html "Jobee Profile Resume Templates Resume Templates Cover Letters About My Resume W…" at bounding box center [347, 8] width 695 height 332
click at [523, 78] on div "Tools" at bounding box center [347, 94] width 423 height 34
click at [196, 14] on input "text" at bounding box center [201, 17] width 131 height 20
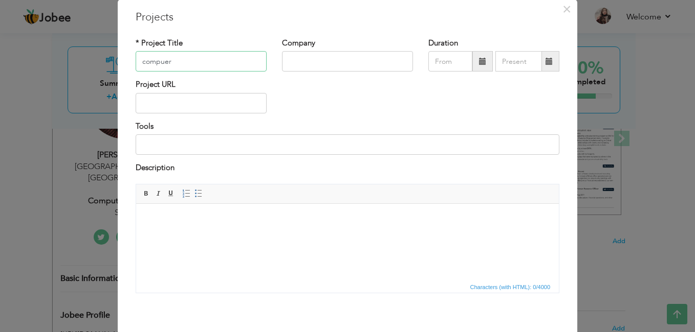
scroll to position [0, 0]
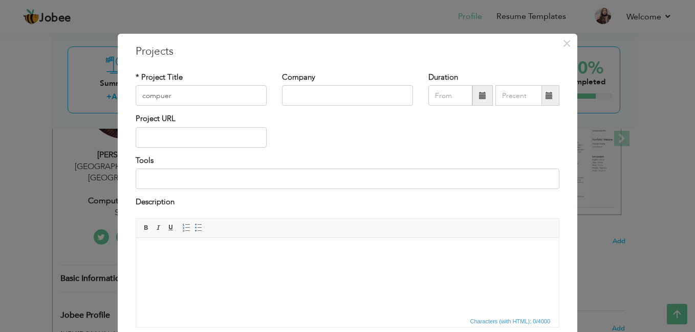
drag, startPoint x: 166, startPoint y: 18, endPoint x: 338, endPoint y: 46, distance: 174.0
click at [348, 38] on div "× Projects * Project Title compuer Company Duration Project URL Tools Descripti…" at bounding box center [347, 222] width 459 height 377
click at [173, 95] on input "compuer" at bounding box center [201, 95] width 131 height 20
type input "computer foundation"
click at [322, 83] on div "Company" at bounding box center [347, 89] width 131 height 34
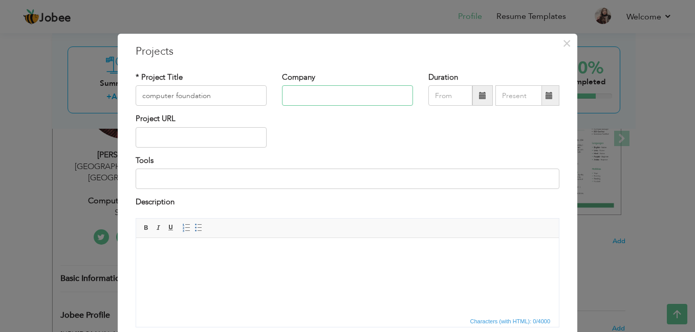
click at [321, 89] on input "text" at bounding box center [347, 95] width 131 height 20
type input "peak solution"
click at [472, 95] on span at bounding box center [482, 95] width 20 height 20
type input "09/2025"
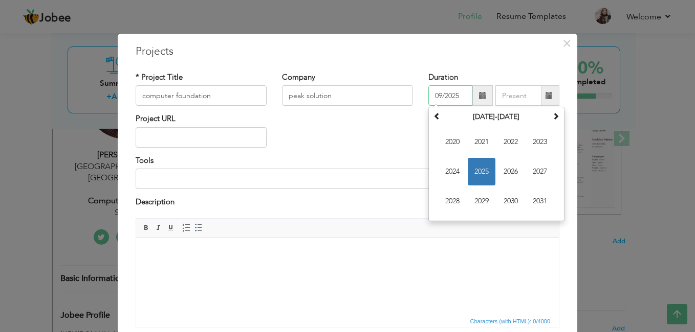
click at [478, 170] on span "2025" at bounding box center [481, 172] width 28 height 28
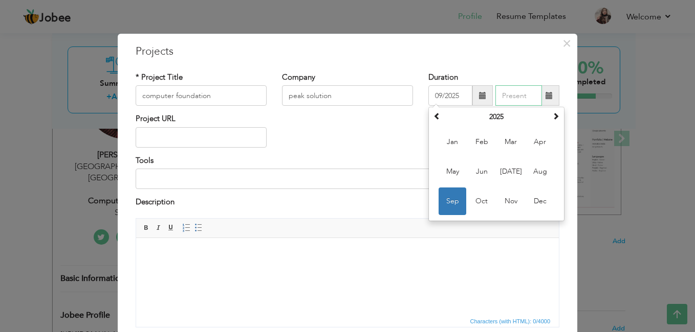
type input "09/2025"
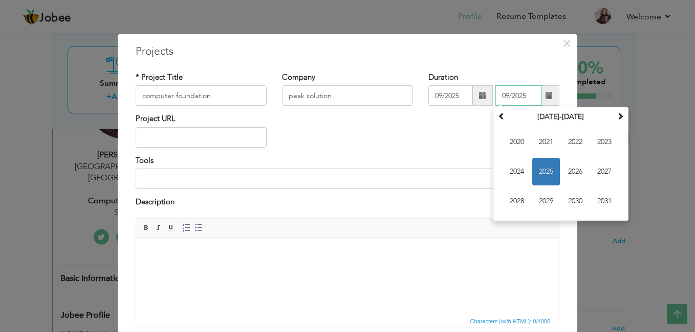
click at [534, 97] on input "09/2025" at bounding box center [518, 95] width 47 height 20
click at [336, 234] on span "Editor toolbars Basic Styles Bold Italic Underline Paragraph Insert/Remove Numb…" at bounding box center [347, 228] width 422 height 19
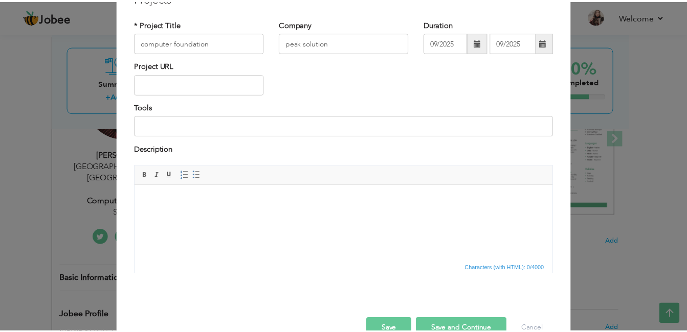
scroll to position [54, 0]
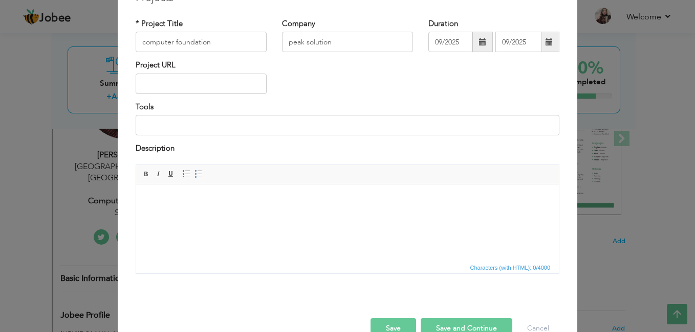
click at [464, 326] on button "Save and Continue" at bounding box center [466, 329] width 92 height 20
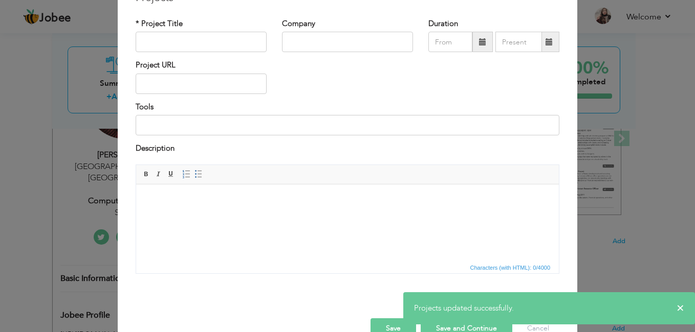
click at [654, 87] on div "× Projects * Project Title Company Duration Project URL Tools Description" at bounding box center [347, 166] width 695 height 332
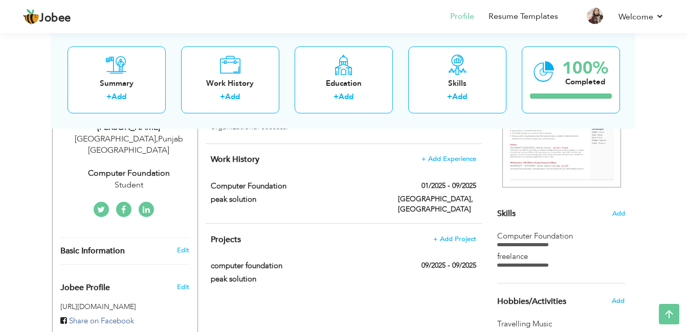
scroll to position [189, 0]
